Goal: Transaction & Acquisition: Purchase product/service

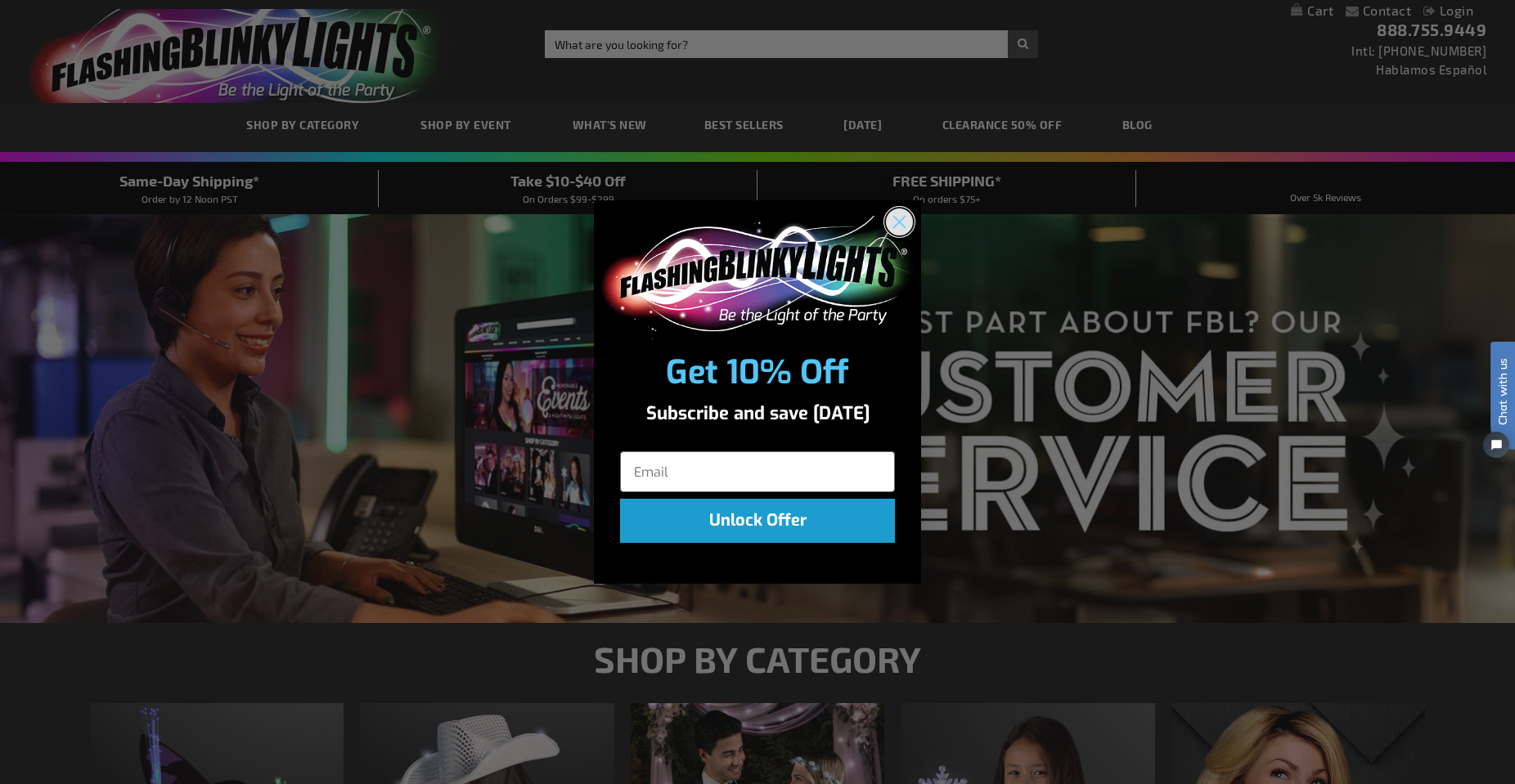
click at [905, 217] on circle "Close dialog" at bounding box center [899, 222] width 27 height 27
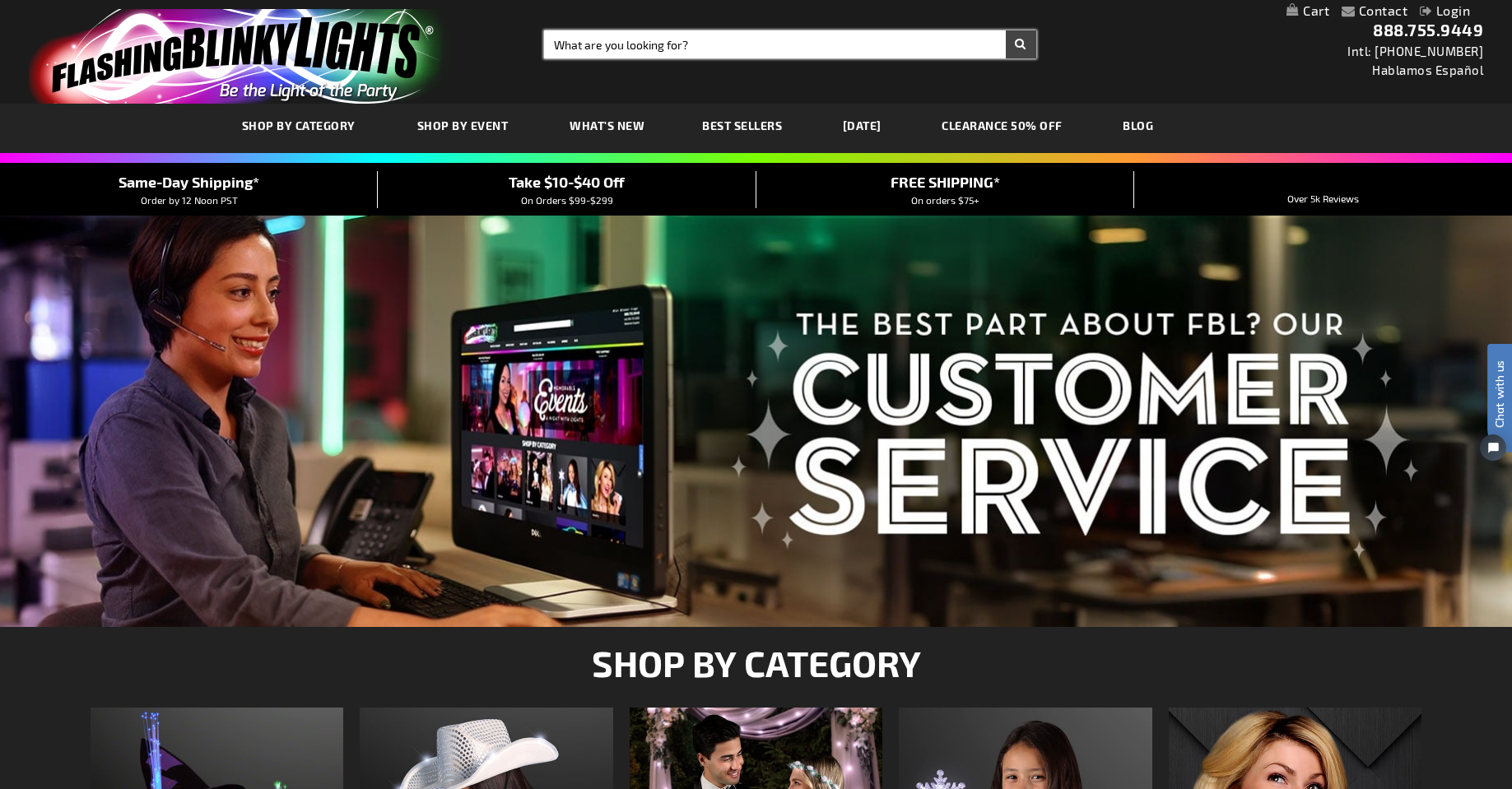
click at [752, 45] on input "Search" at bounding box center [790, 44] width 492 height 28
type input "shot glass"
click at [1005, 30] on button "Search" at bounding box center [1021, 44] width 30 height 28
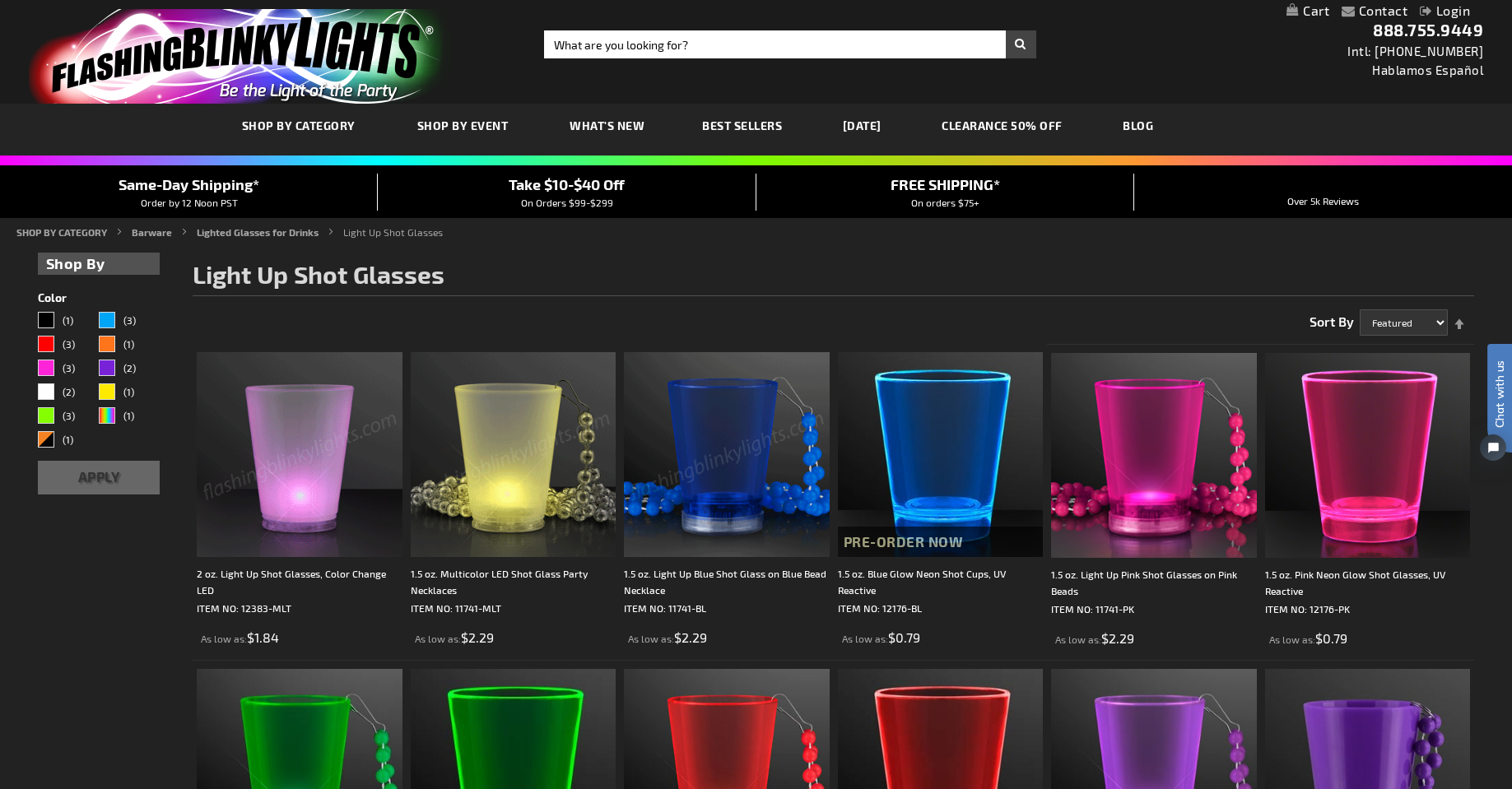
click at [521, 438] on img at bounding box center [513, 455] width 205 height 205
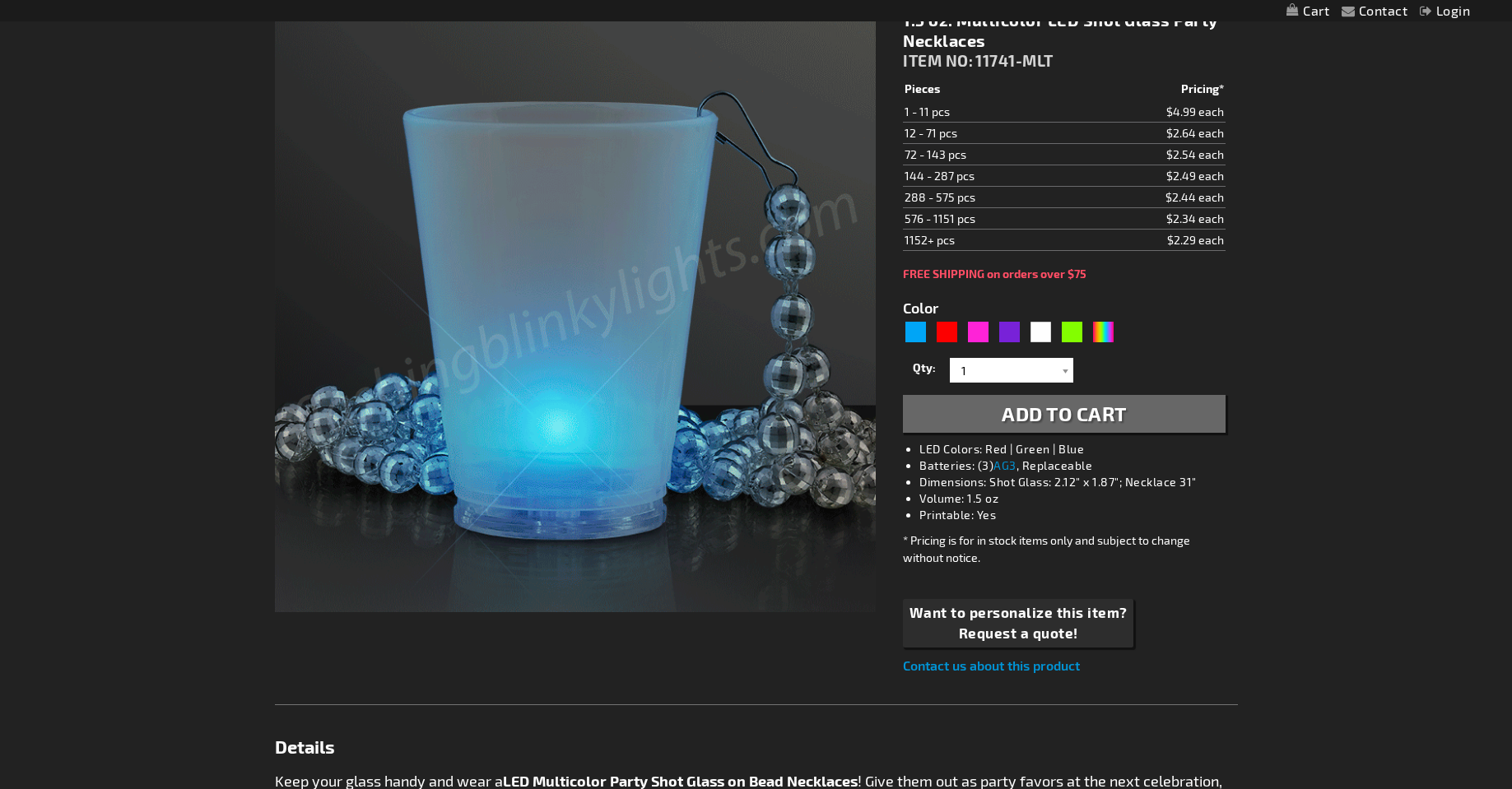
scroll to position [247, 0]
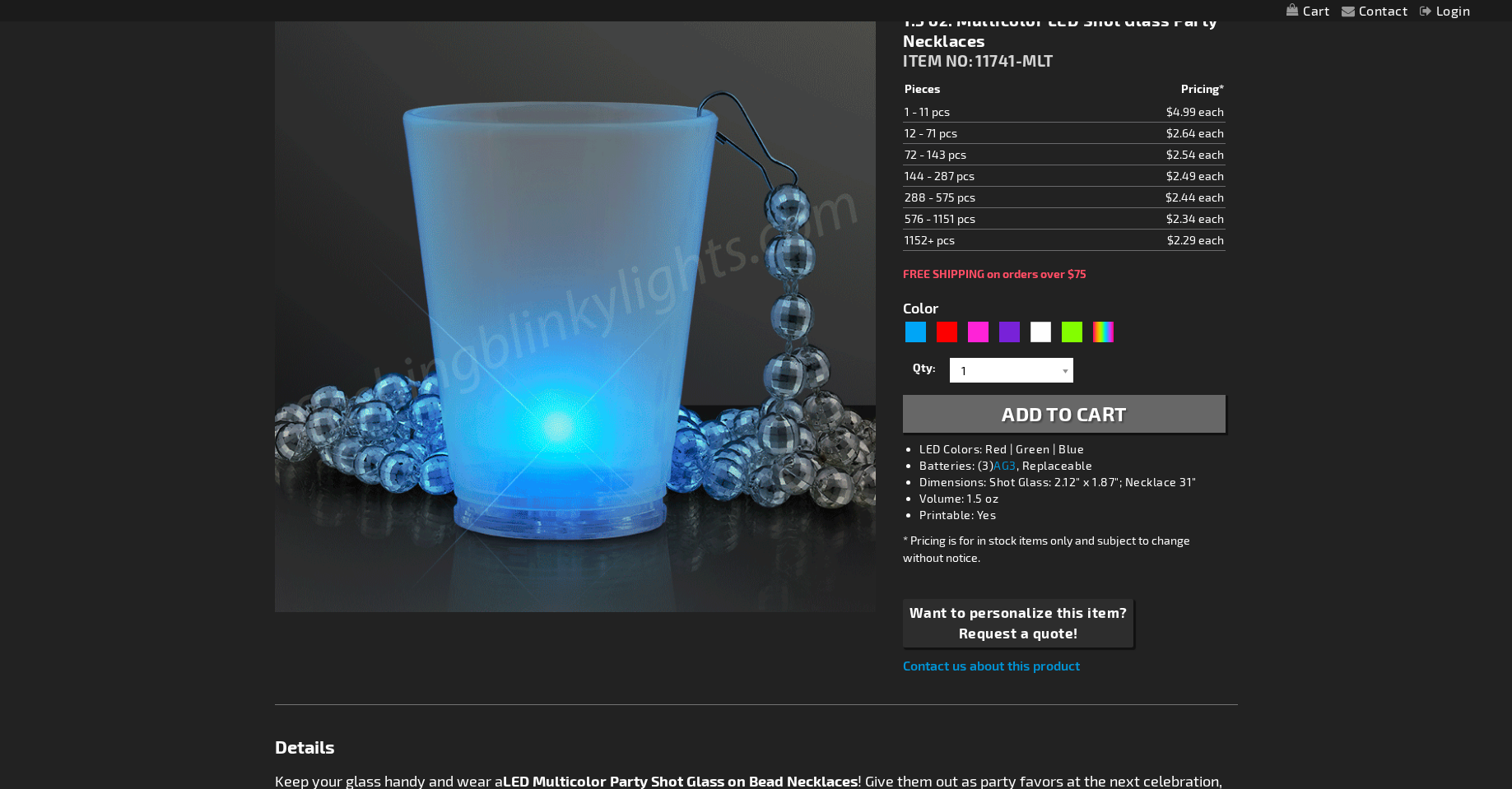
type input "5659"
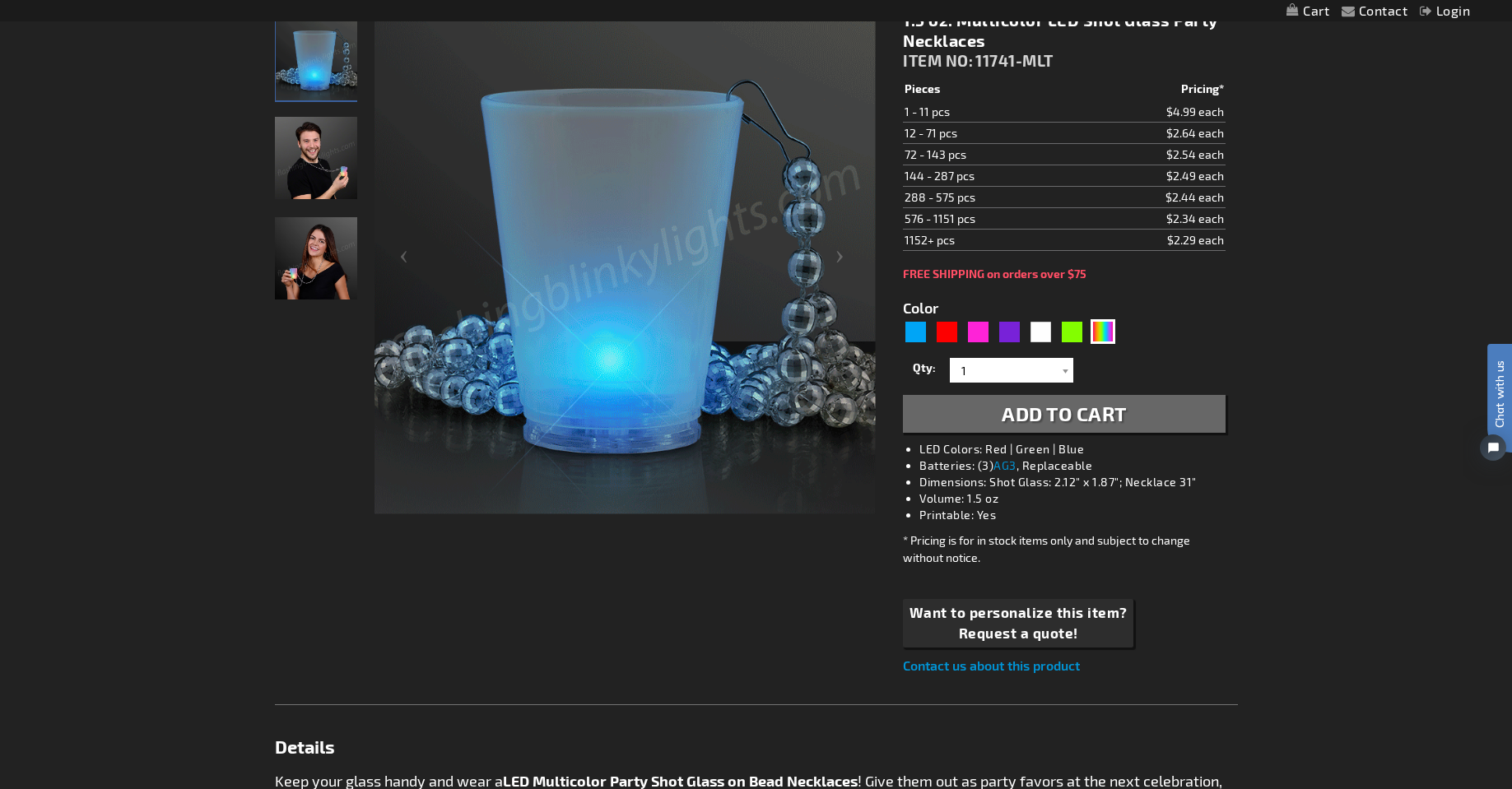
scroll to position [0, 0]
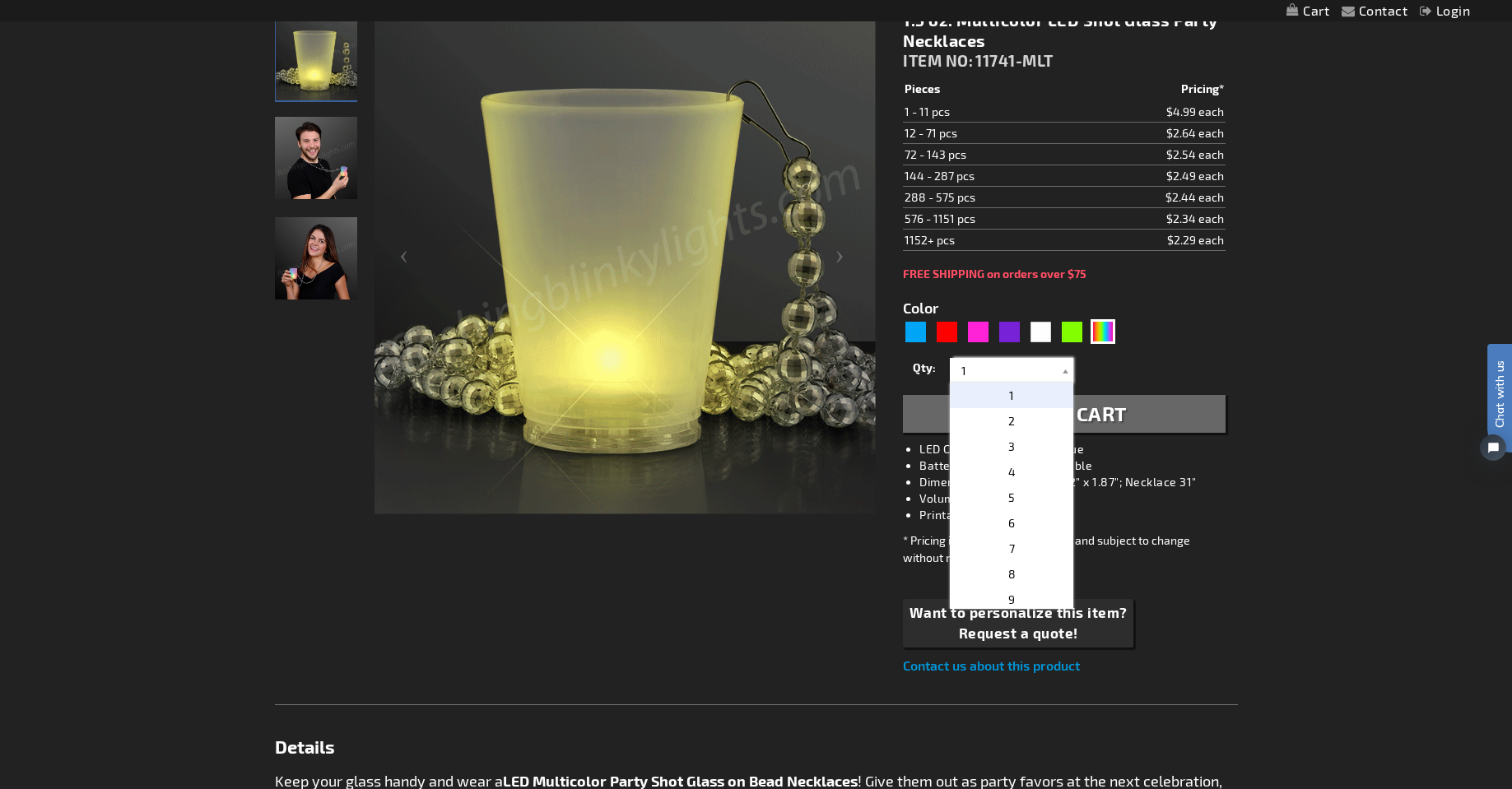
click at [990, 370] on input "1" at bounding box center [1013, 370] width 119 height 25
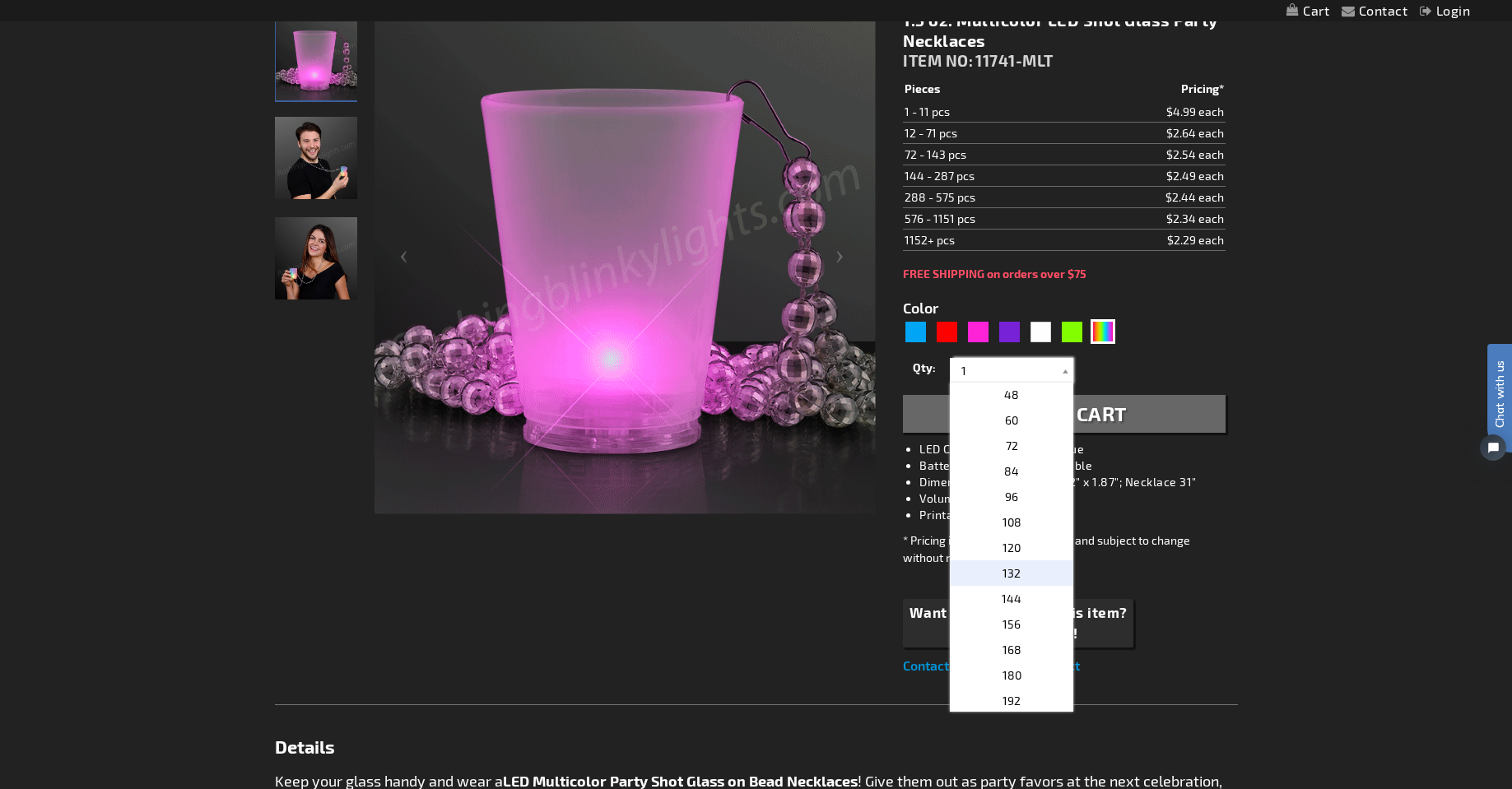
scroll to position [329, 0]
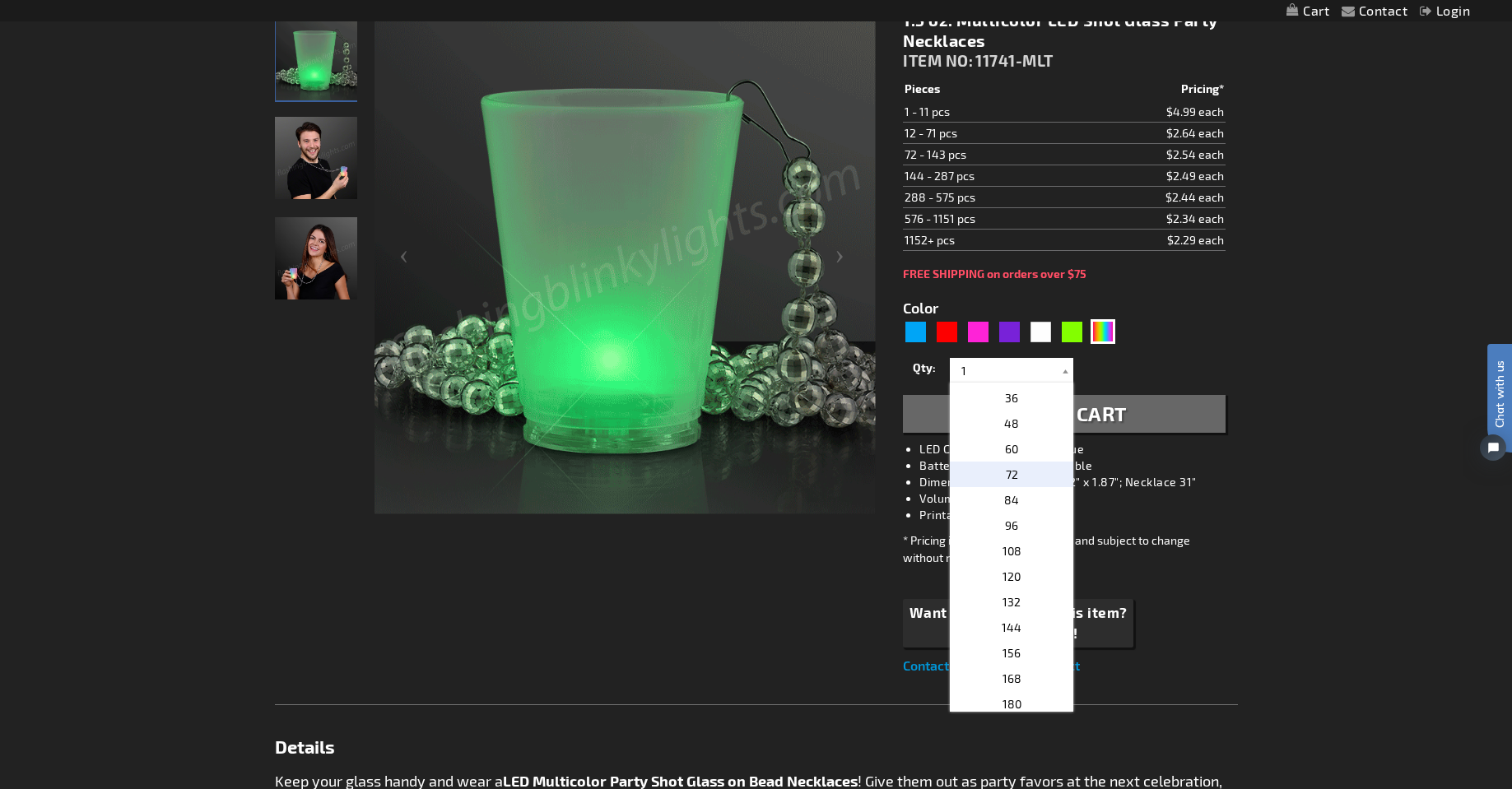
click at [1019, 476] on p "72" at bounding box center [1012, 474] width 124 height 25
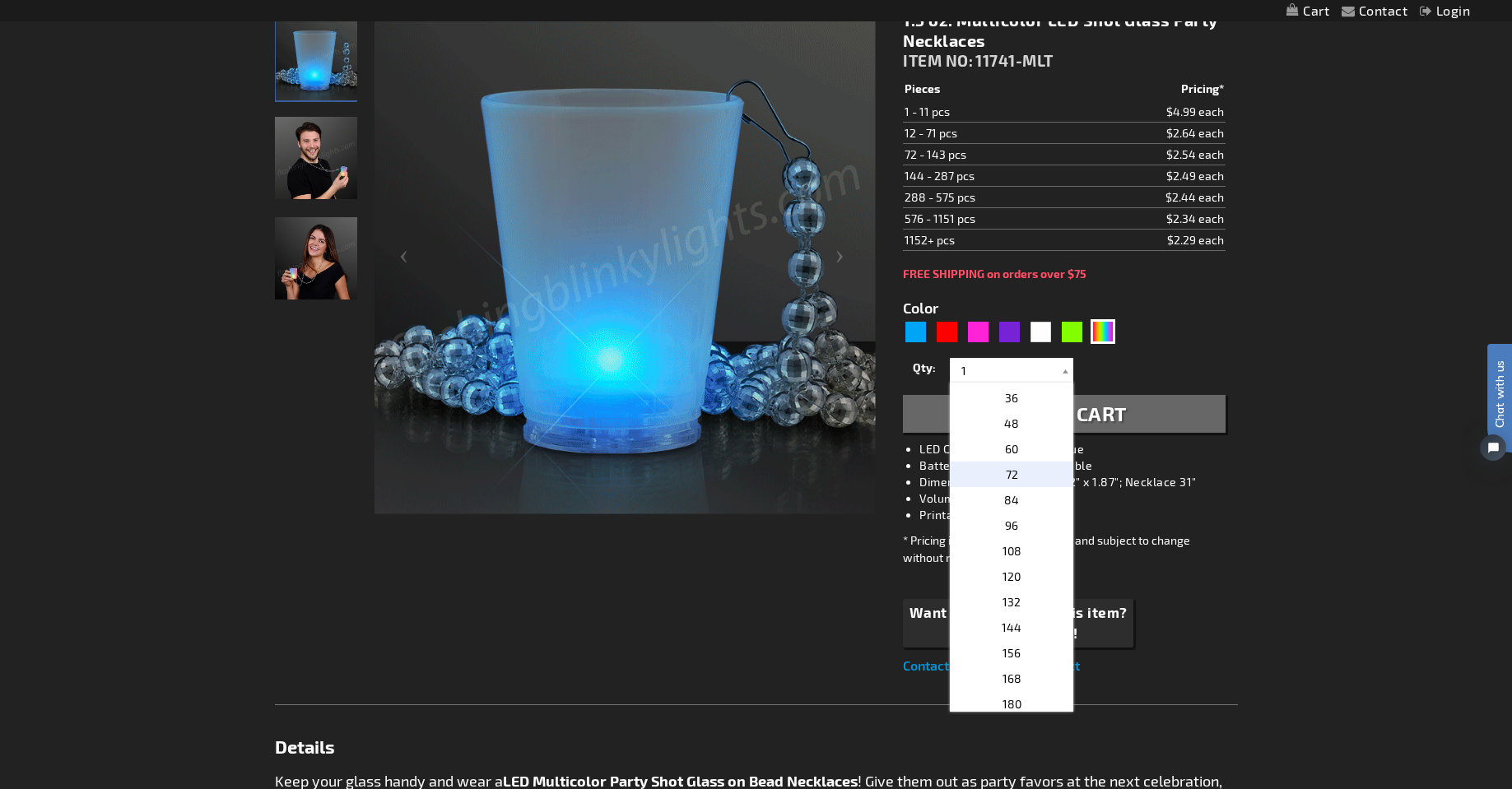
type input "72"
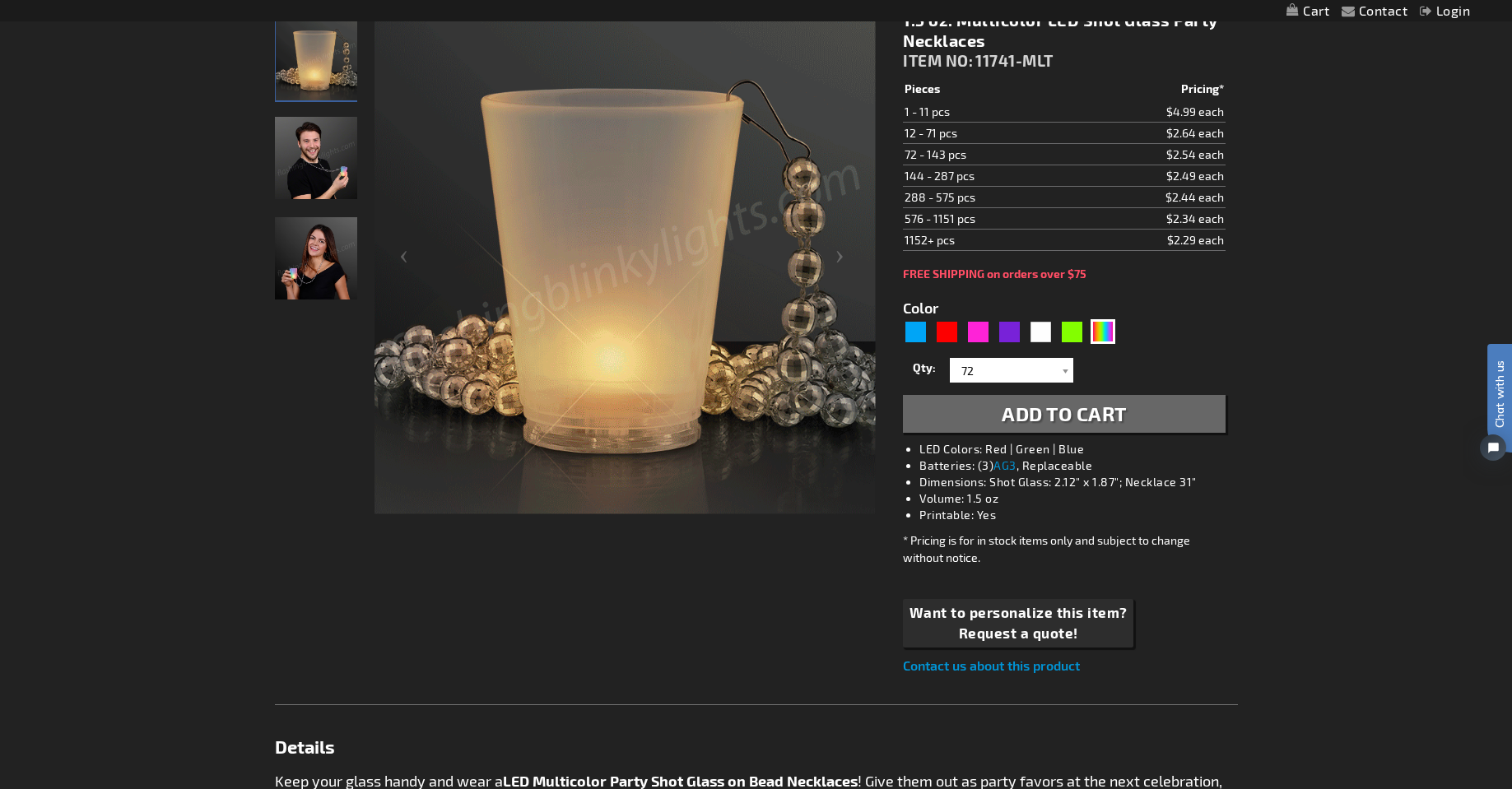
click at [1239, 498] on li "Volume: 1.5 oz" at bounding box center [1080, 499] width 322 height 16
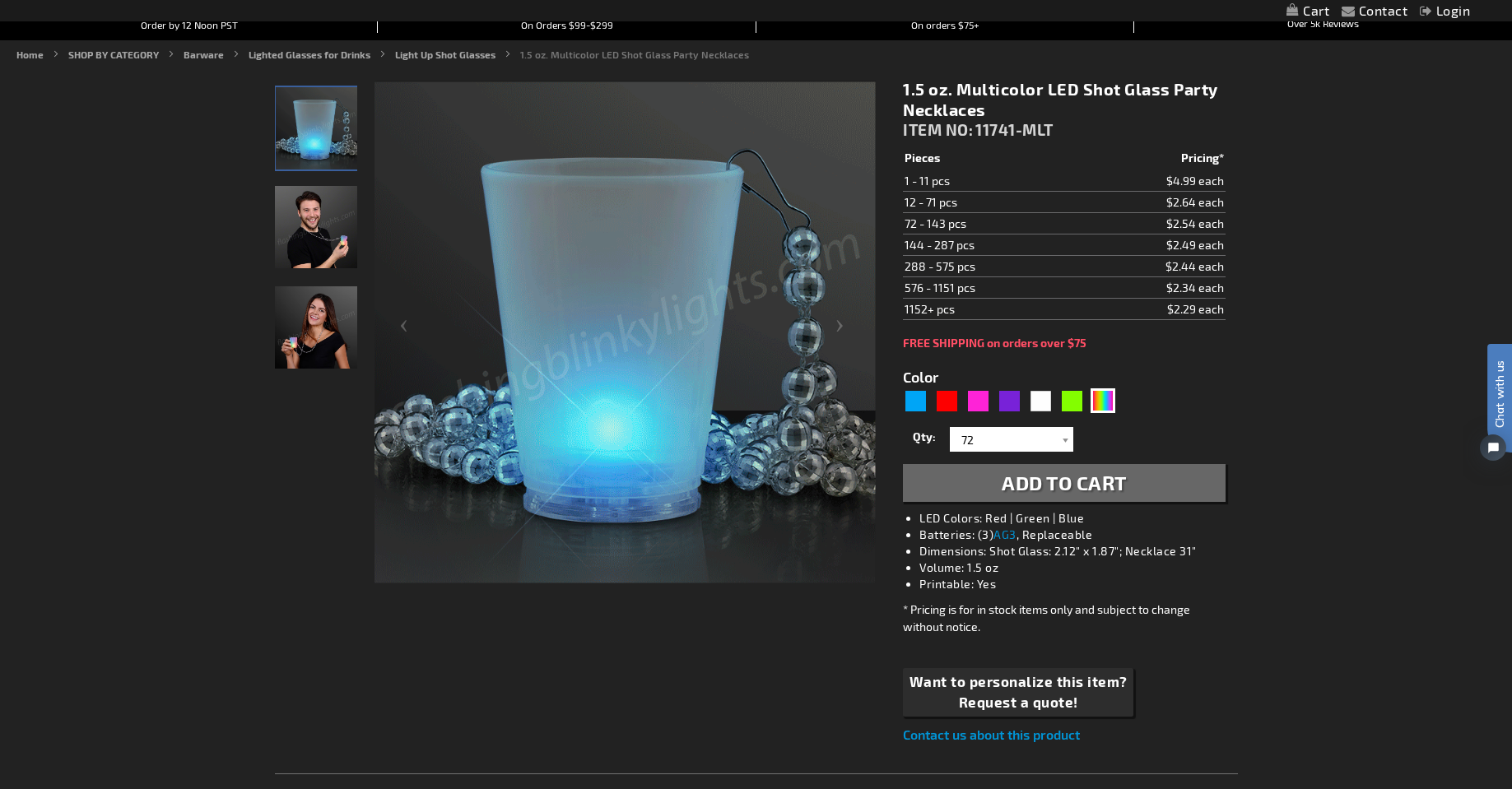
scroll to position [82, 0]
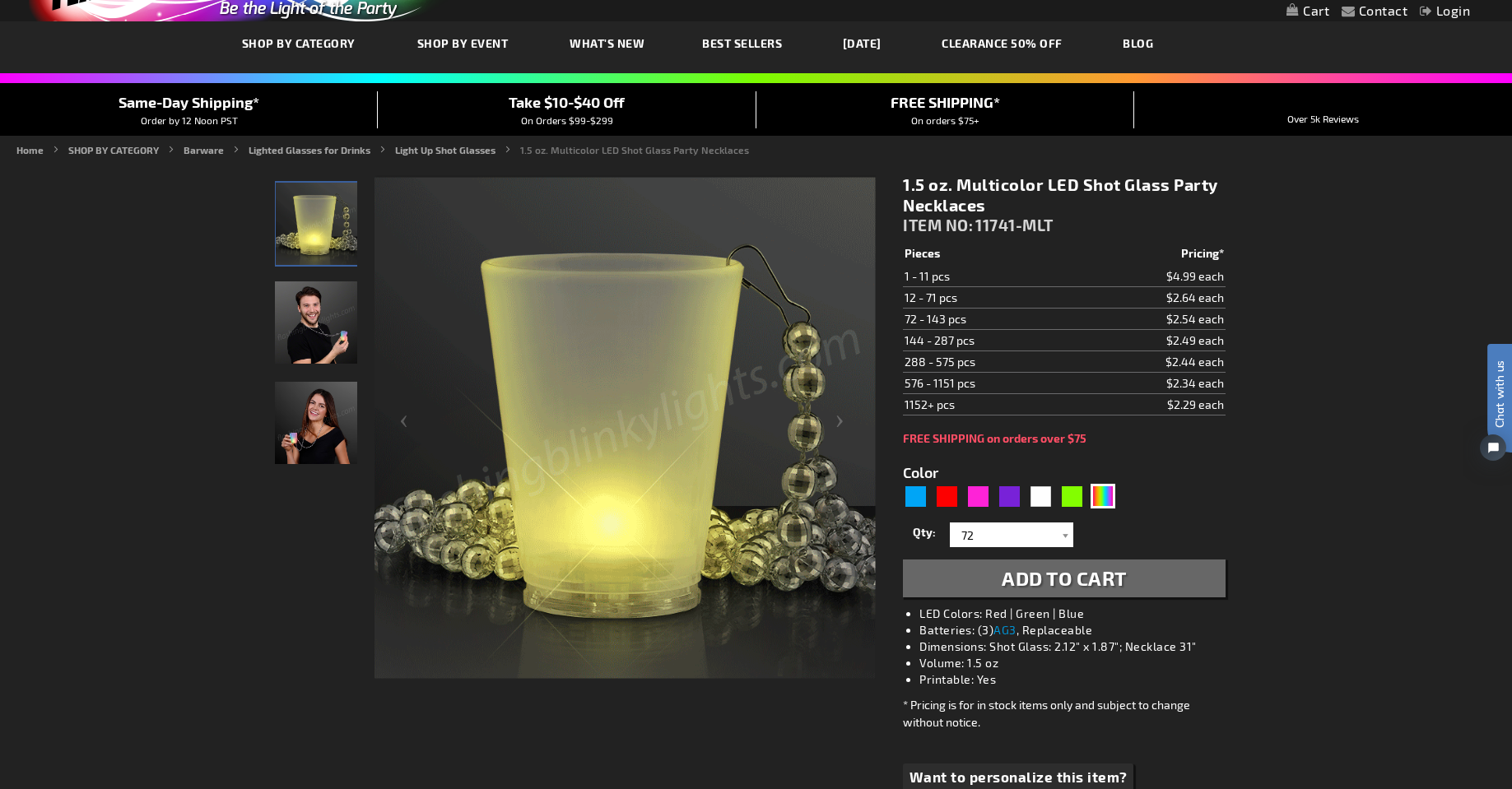
click at [1081, 576] on span "Add to Cart" at bounding box center [1064, 577] width 125 height 24
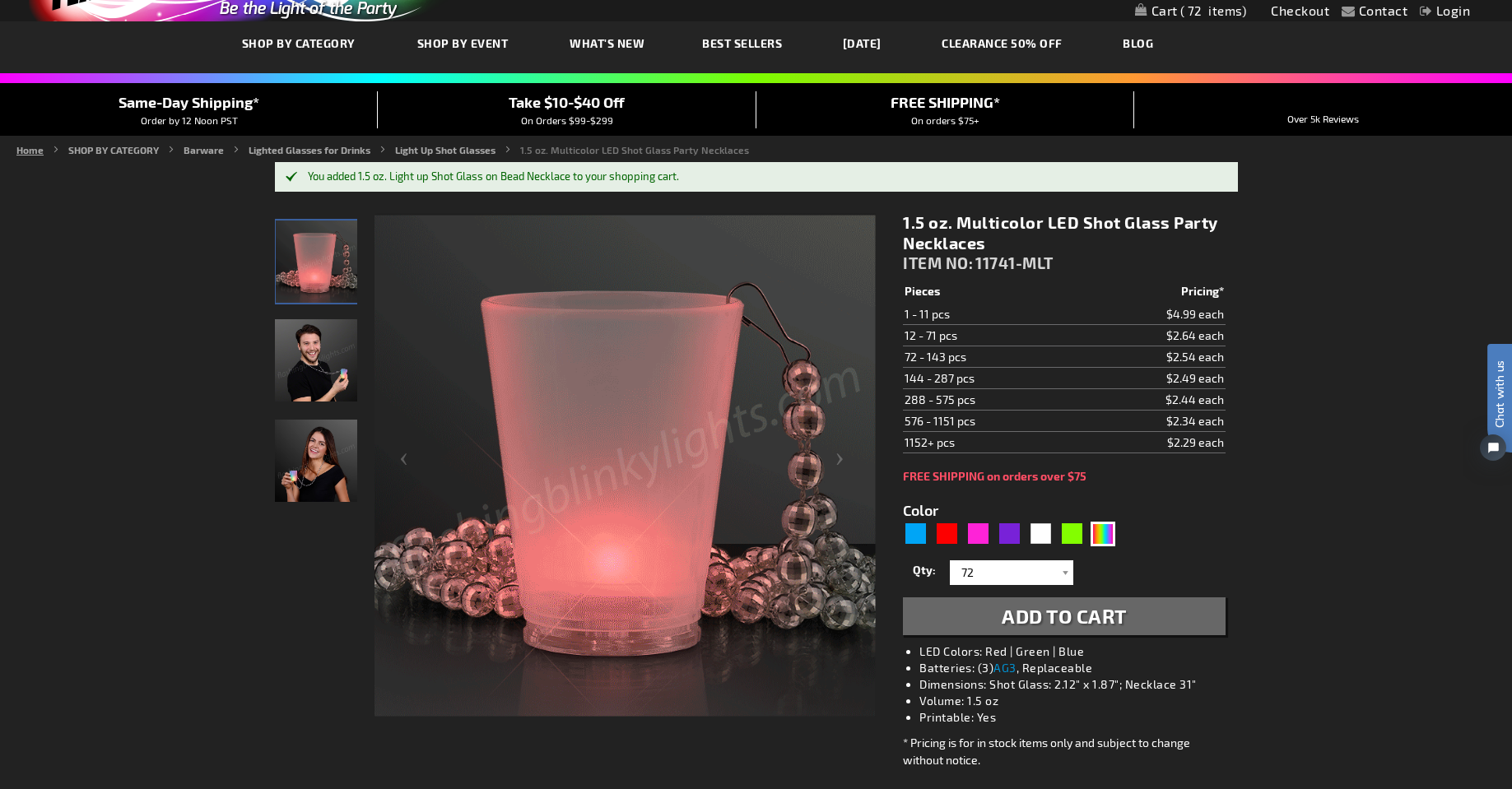
click at [25, 154] on link "Home" at bounding box center [30, 150] width 27 height 12
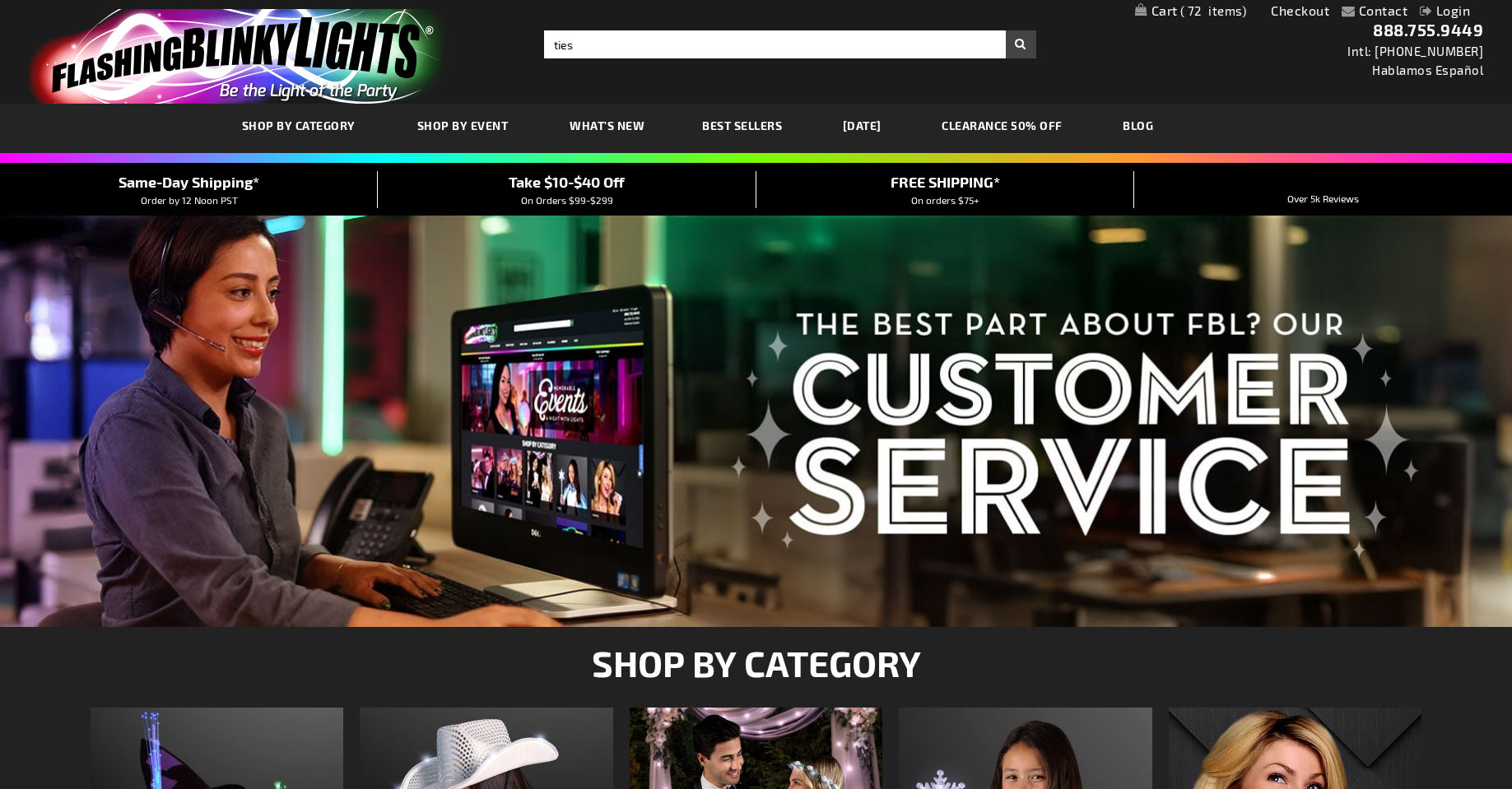
type input "ties"
click at [1005, 30] on button "Search" at bounding box center [1021, 44] width 30 height 28
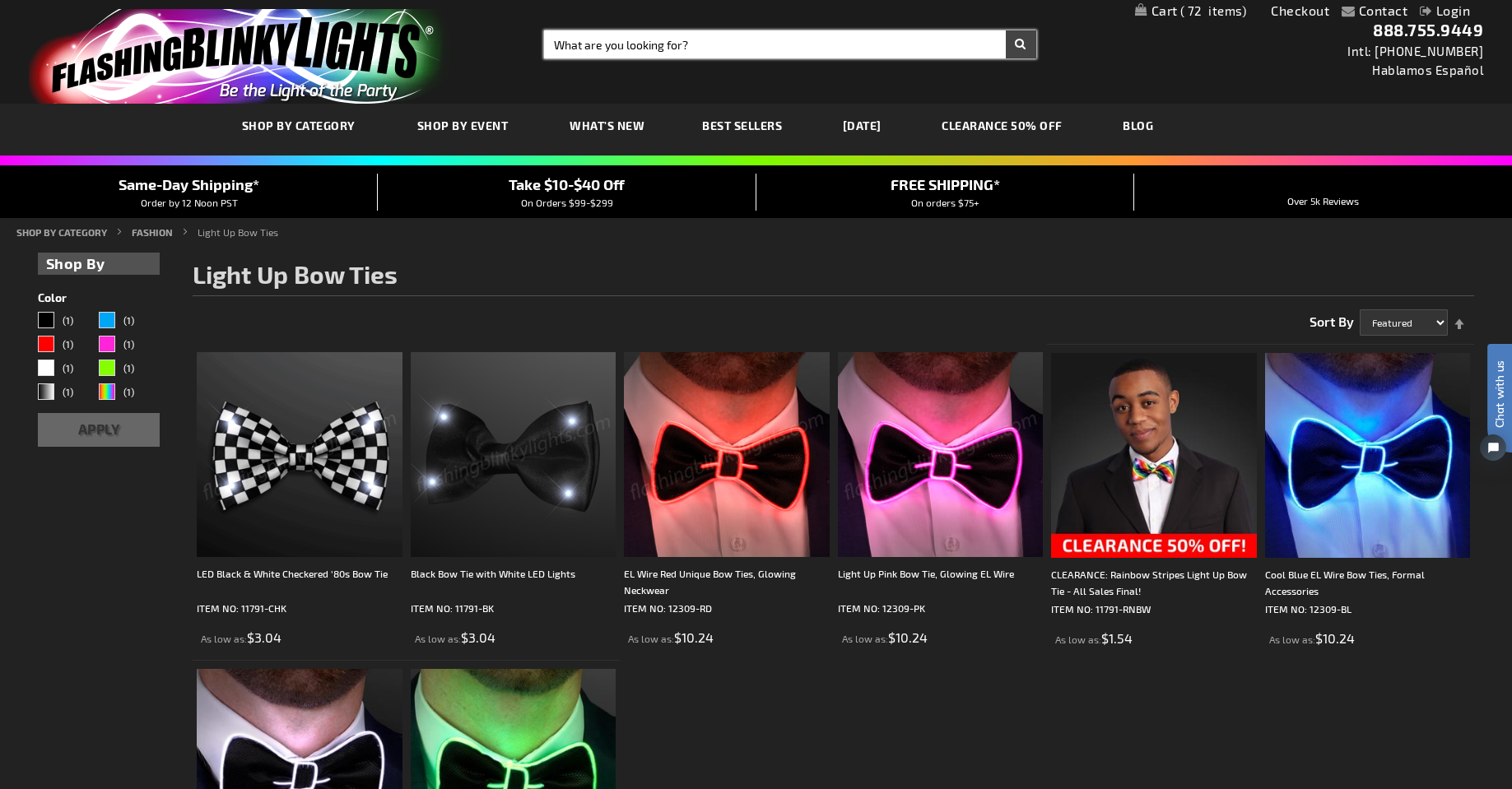
click at [578, 42] on input "Search" at bounding box center [790, 44] width 492 height 28
type input "bolo"
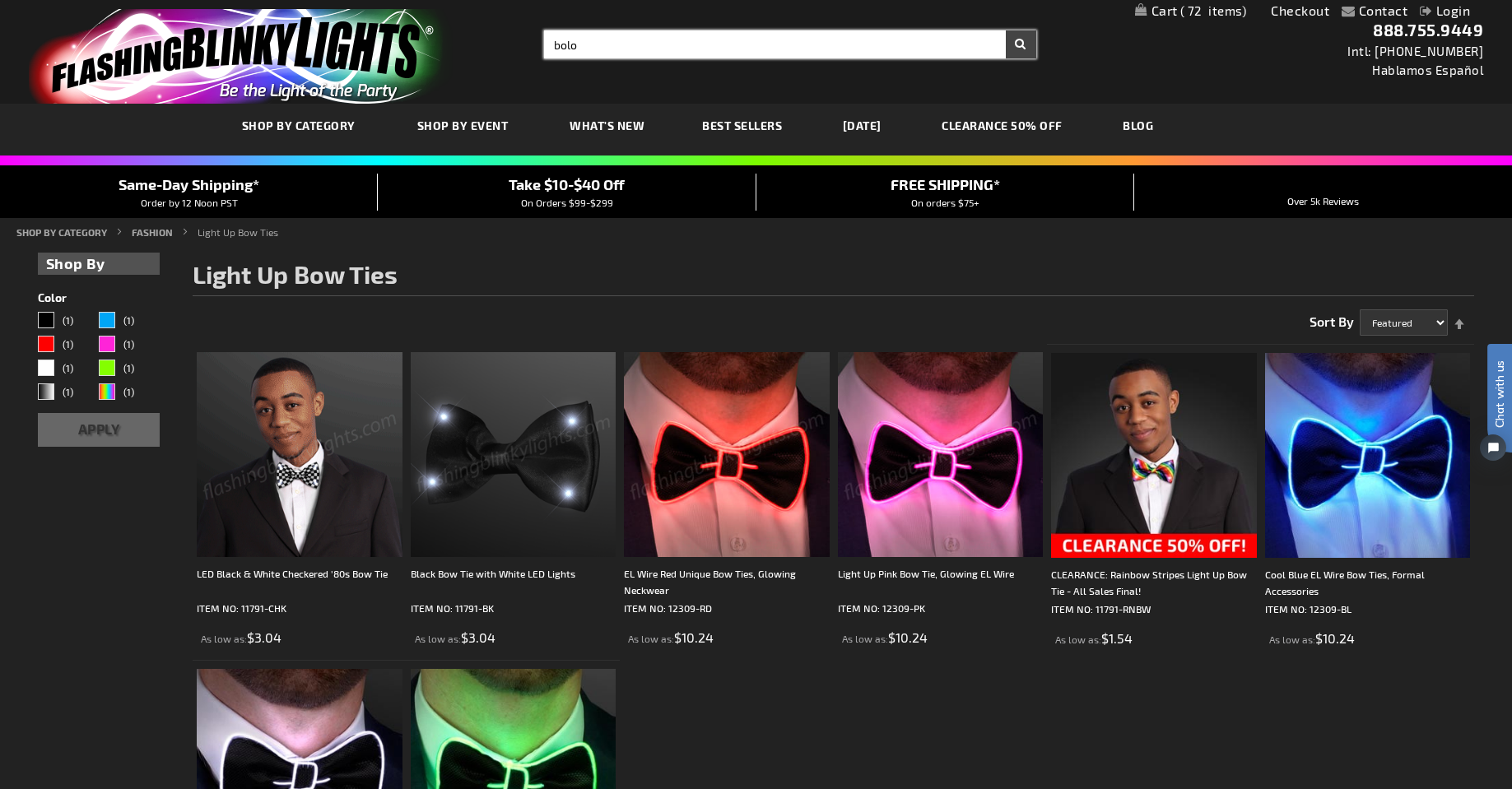
click at [624, 125] on span "What's New" at bounding box center [607, 126] width 75 height 14
